Goal: Task Accomplishment & Management: Use online tool/utility

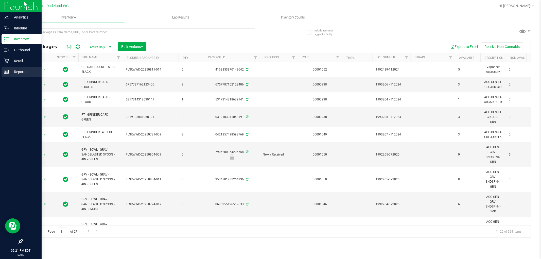
scroll to position [0, 437]
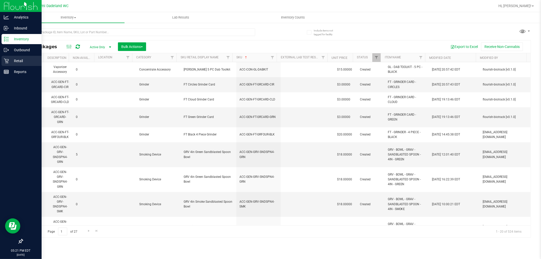
click at [19, 60] on p "Retail" at bounding box center [24, 61] width 30 height 6
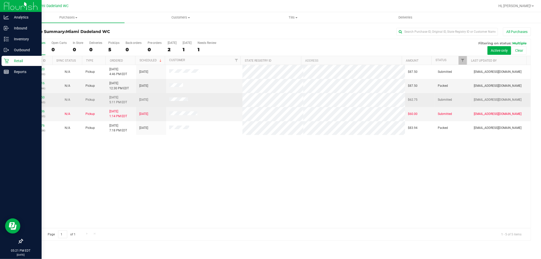
click at [39, 100] on div "11840950 (313189765)" at bounding box center [38, 100] width 24 height 10
click at [37, 98] on link "11840950" at bounding box center [37, 98] width 14 height 4
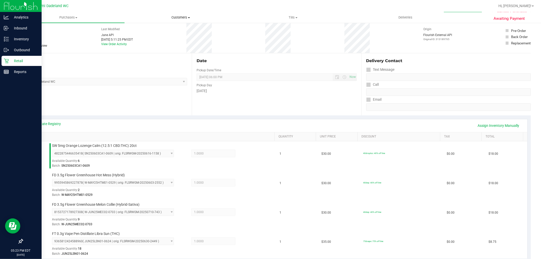
scroll to position [141, 0]
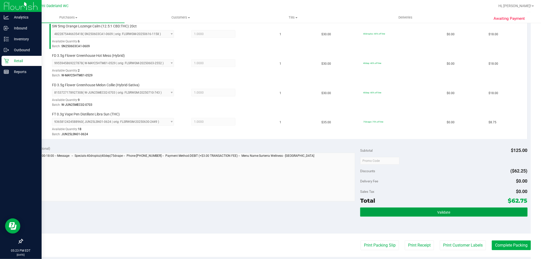
click at [423, 212] on button "Validate" at bounding box center [443, 212] width 167 height 9
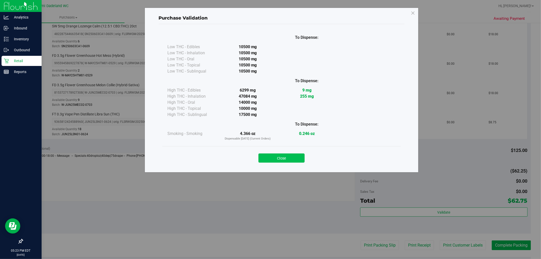
click at [279, 155] on button "Close" at bounding box center [282, 158] width 46 height 9
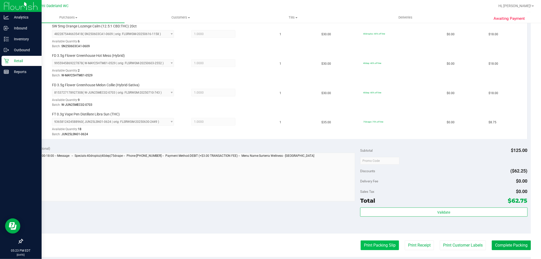
click at [378, 243] on button "Print Packing Slip" at bounding box center [380, 246] width 38 height 10
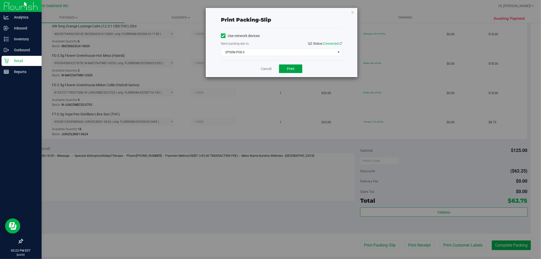
click at [294, 71] on button "Print" at bounding box center [290, 68] width 23 height 9
click at [271, 66] on link "Cancel" at bounding box center [266, 68] width 11 height 5
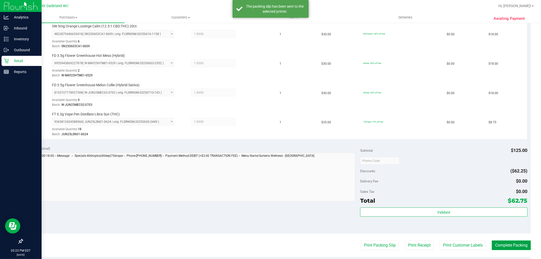
click at [520, 243] on button "Complete Packing" at bounding box center [511, 246] width 39 height 10
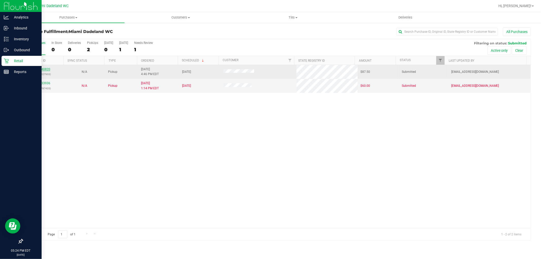
click at [45, 69] on link "11840820" at bounding box center [43, 70] width 14 height 4
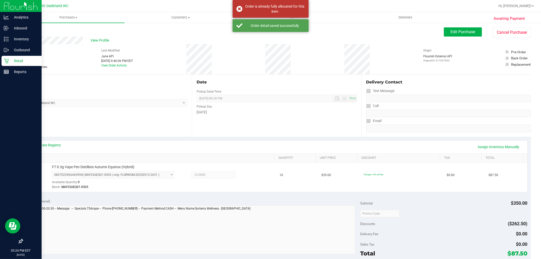
scroll to position [141, 0]
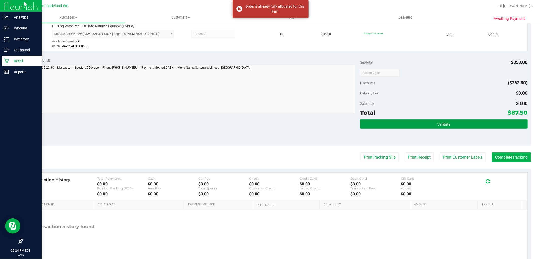
click at [396, 123] on button "Validate" at bounding box center [443, 124] width 167 height 9
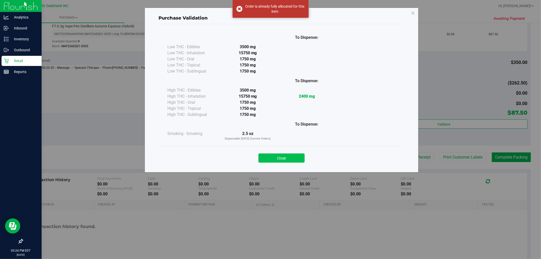
click at [276, 159] on button "Close" at bounding box center [282, 158] width 46 height 9
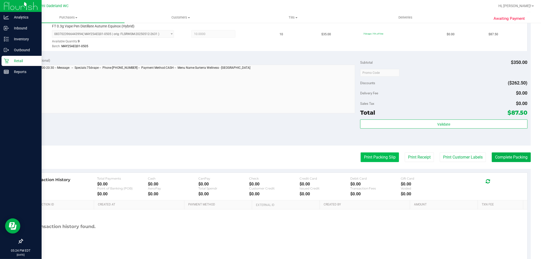
click at [374, 159] on button "Print Packing Slip" at bounding box center [380, 158] width 38 height 10
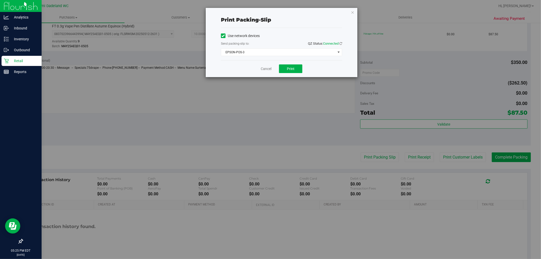
click at [301, 75] on div "Cancel Print" at bounding box center [281, 68] width 121 height 17
click at [295, 67] on button "Print" at bounding box center [290, 68] width 23 height 9
click at [267, 67] on link "Cancel" at bounding box center [266, 68] width 11 height 5
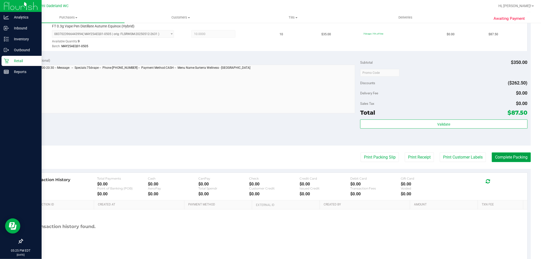
click at [519, 162] on button "Complete Packing" at bounding box center [511, 158] width 39 height 10
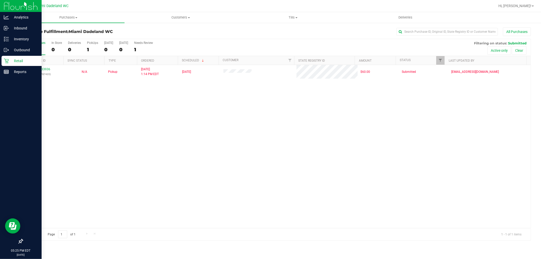
click at [4, 60] on icon at bounding box center [6, 60] width 5 height 5
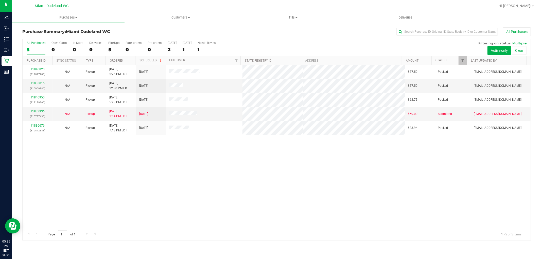
click at [274, 168] on div "11840820 (317027903) N/A Pickup 8/24/2025 5:25 PM EDT 8/25/2025 $87.50 Packed f…" at bounding box center [277, 146] width 508 height 163
click at [140, 168] on div "11840820 (317027903) N/A Pickup 8/24/2025 5:25 PM EDT 8/25/2025 $87.50 Packed f…" at bounding box center [277, 146] width 508 height 163
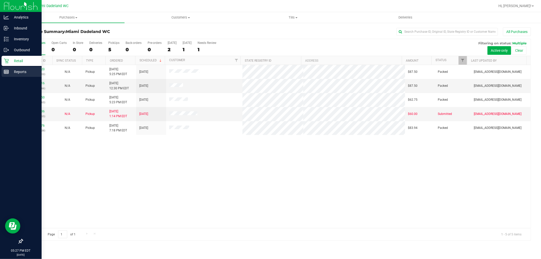
click at [25, 73] on p "Reports" at bounding box center [24, 72] width 30 height 6
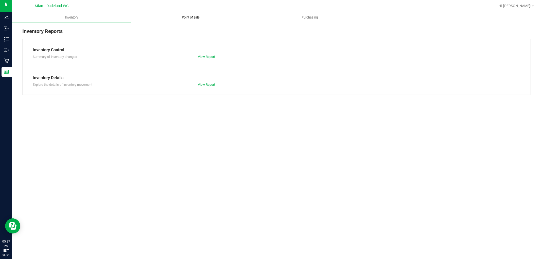
click at [177, 18] on span "Point of Sale" at bounding box center [190, 17] width 31 height 5
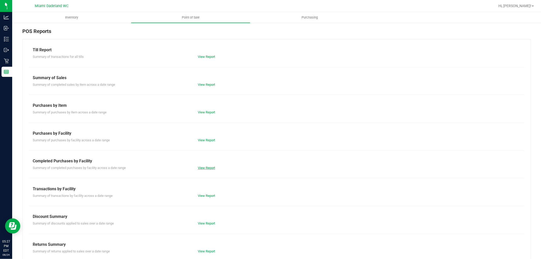
click at [201, 166] on link "View Report" at bounding box center [206, 168] width 17 height 4
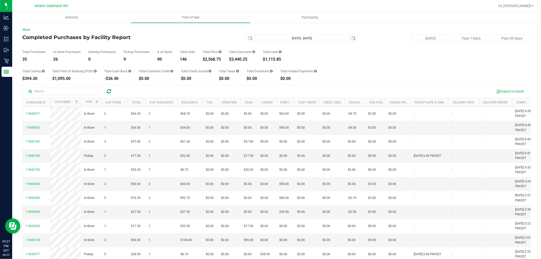
click at [393, 70] on div "Total CanPay $394.30 Total Point of Banking (POB) $1,095.00 Total Cash Back -$3…" at bounding box center [276, 70] width 509 height 19
